Goal: Task Accomplishment & Management: Use online tool/utility

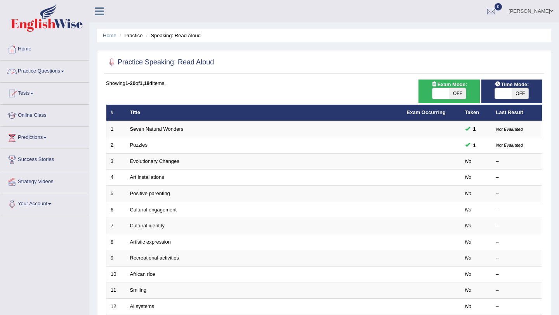
click at [64, 72] on span at bounding box center [62, 72] width 3 height 2
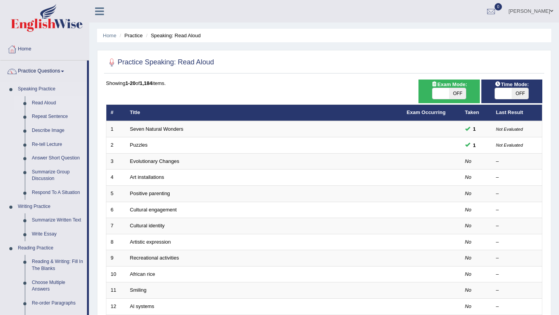
click at [54, 102] on link "Read Aloud" at bounding box center [57, 103] width 59 height 14
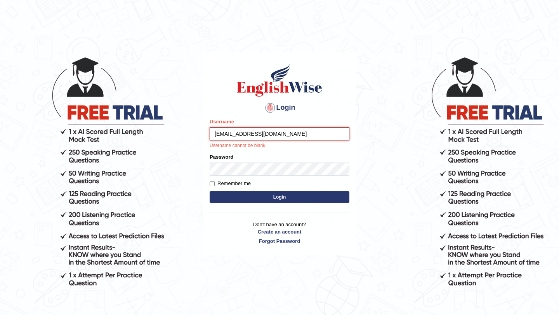
type input "[EMAIL_ADDRESS][DOMAIN_NAME]"
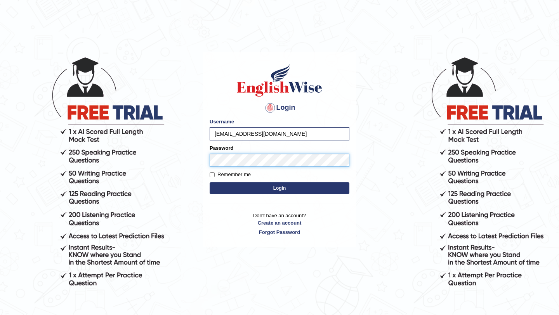
click at [210, 182] on button "Login" at bounding box center [280, 188] width 140 height 12
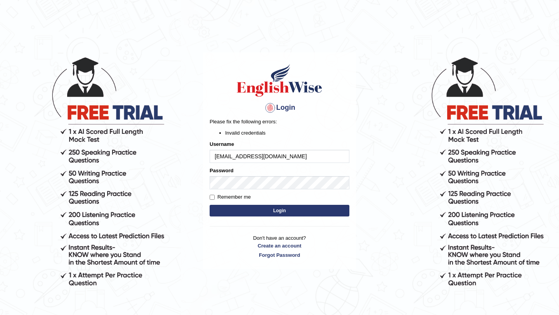
click at [269, 108] on div at bounding box center [270, 108] width 12 height 12
